Goal: Task Accomplishment & Management: Complete application form

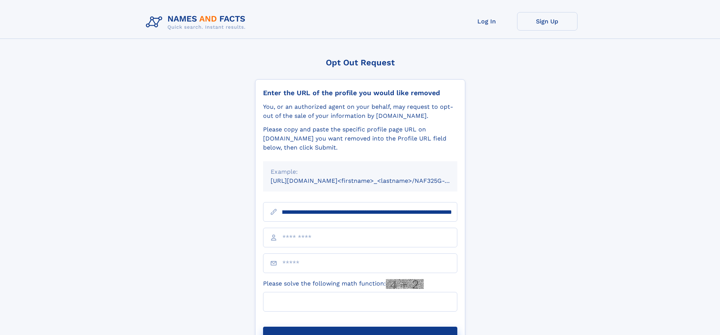
scroll to position [0, 87]
type input "**********"
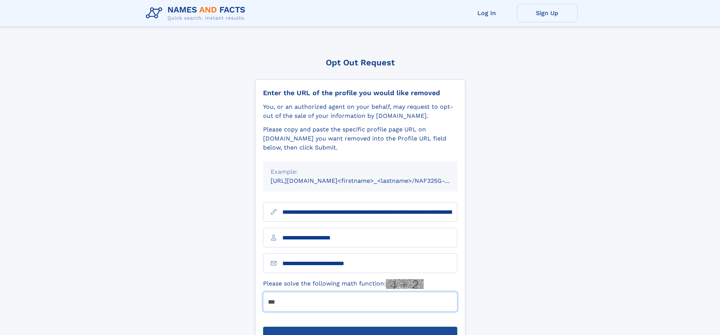
type input "***"
click at [360, 327] on button "Submit Opt Out Request" at bounding box center [360, 339] width 194 height 24
